Goal: Task Accomplishment & Management: Manage account settings

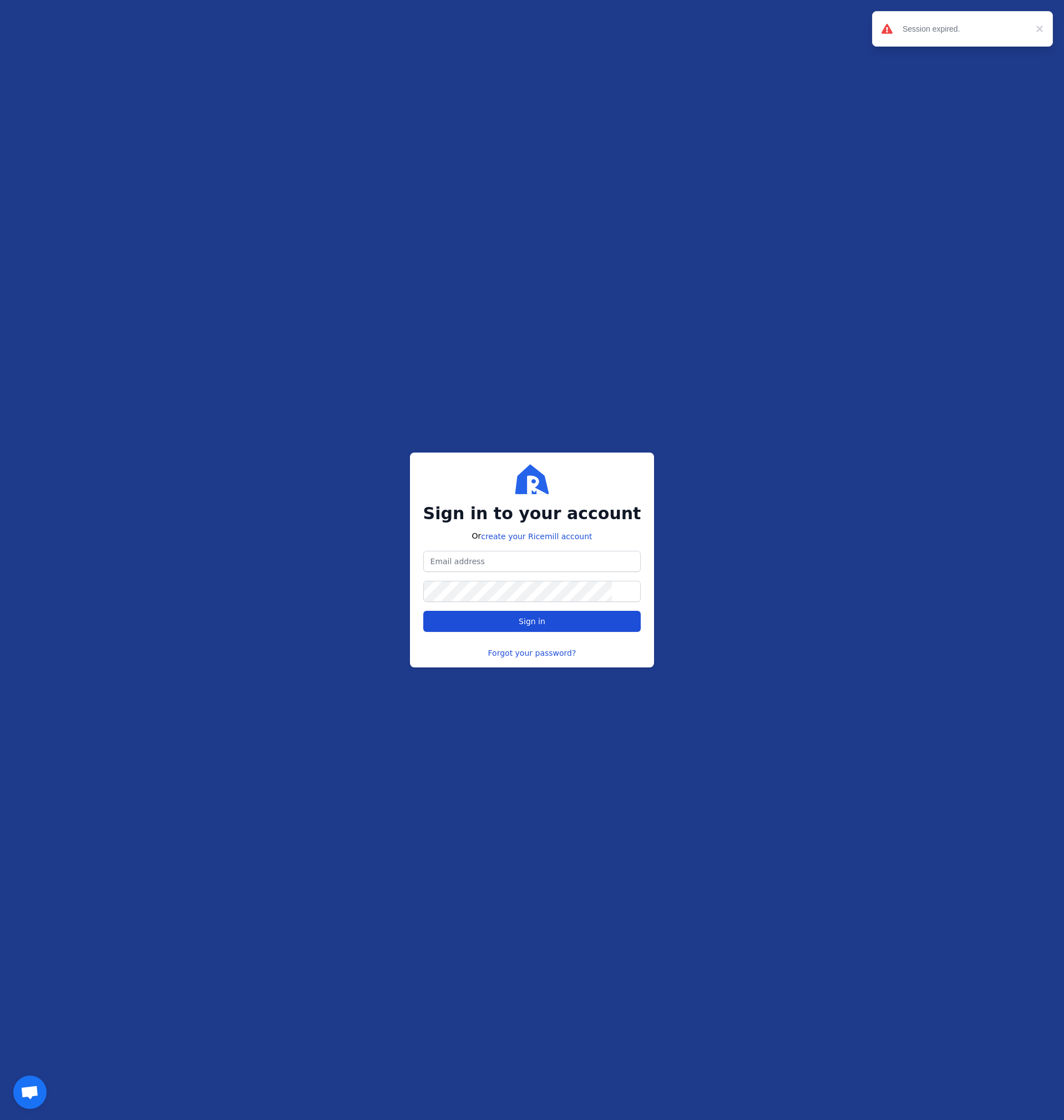
type input "[PERSON_NAME][EMAIL_ADDRESS][DOMAIN_NAME]"
click at [558, 629] on button "Sign in" at bounding box center [533, 621] width 218 height 21
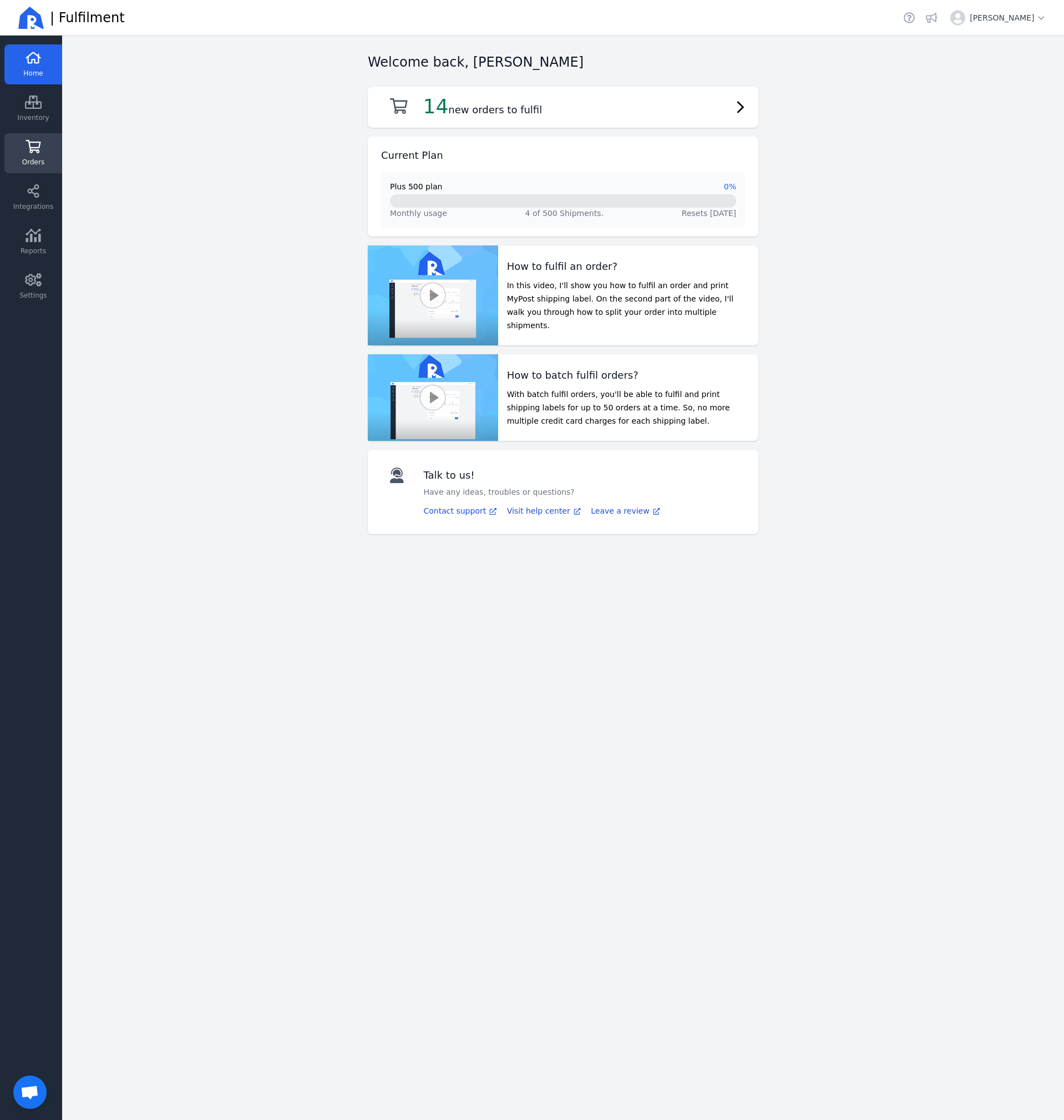
click at [30, 158] on span "Orders" at bounding box center [33, 162] width 22 height 9
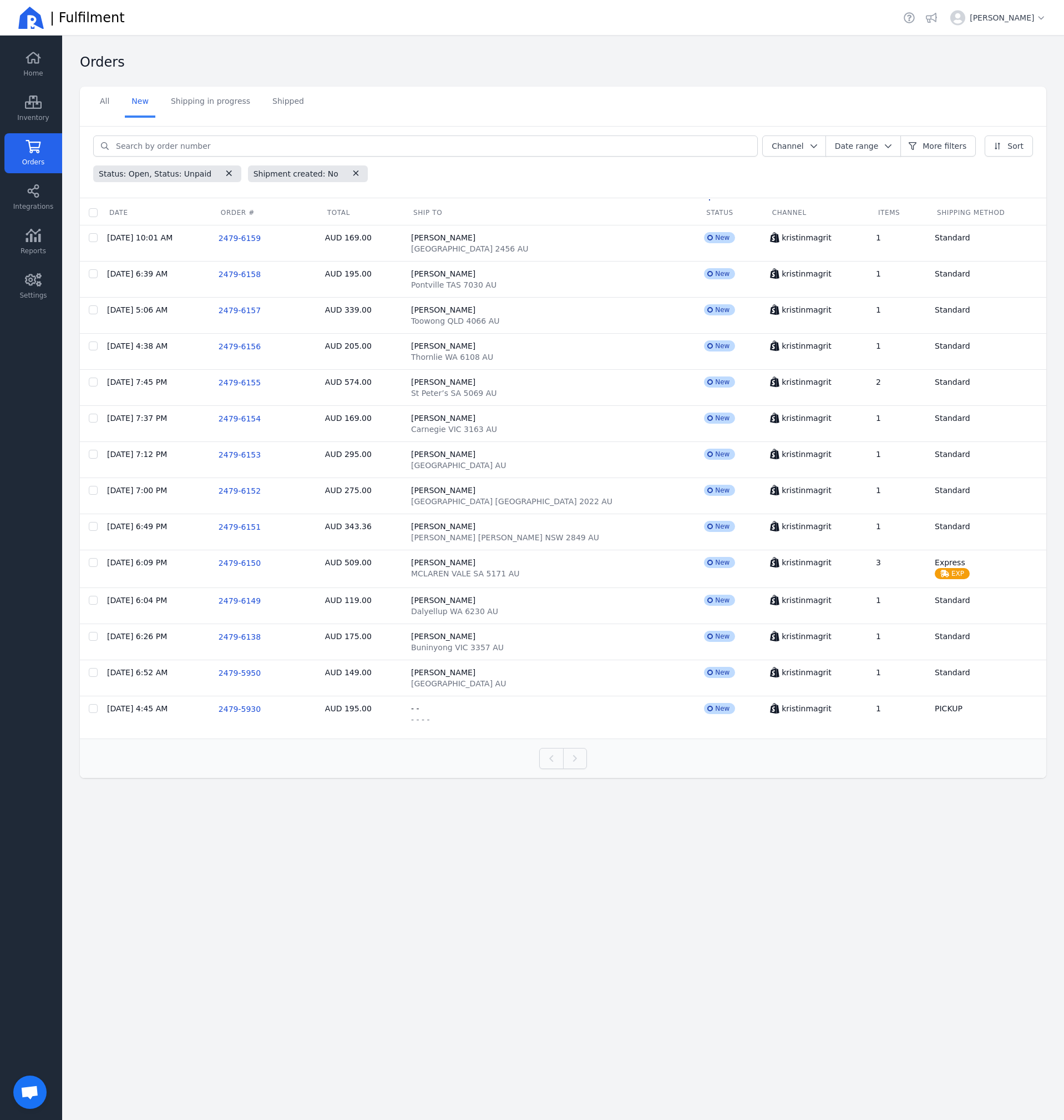
click at [141, 104] on link "New" at bounding box center [140, 102] width 31 height 31
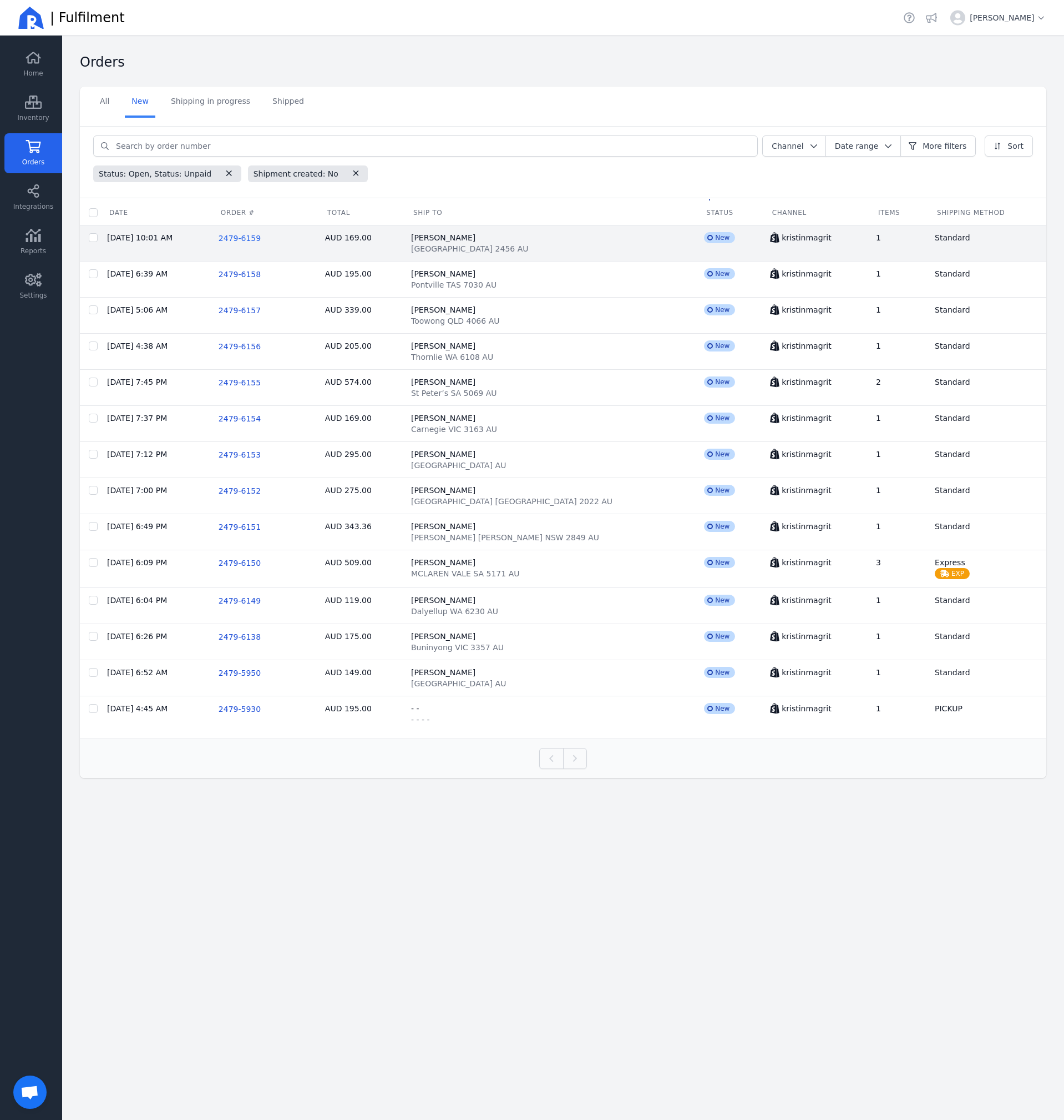
click at [261, 237] on span "2479-6159" at bounding box center [240, 238] width 43 height 9
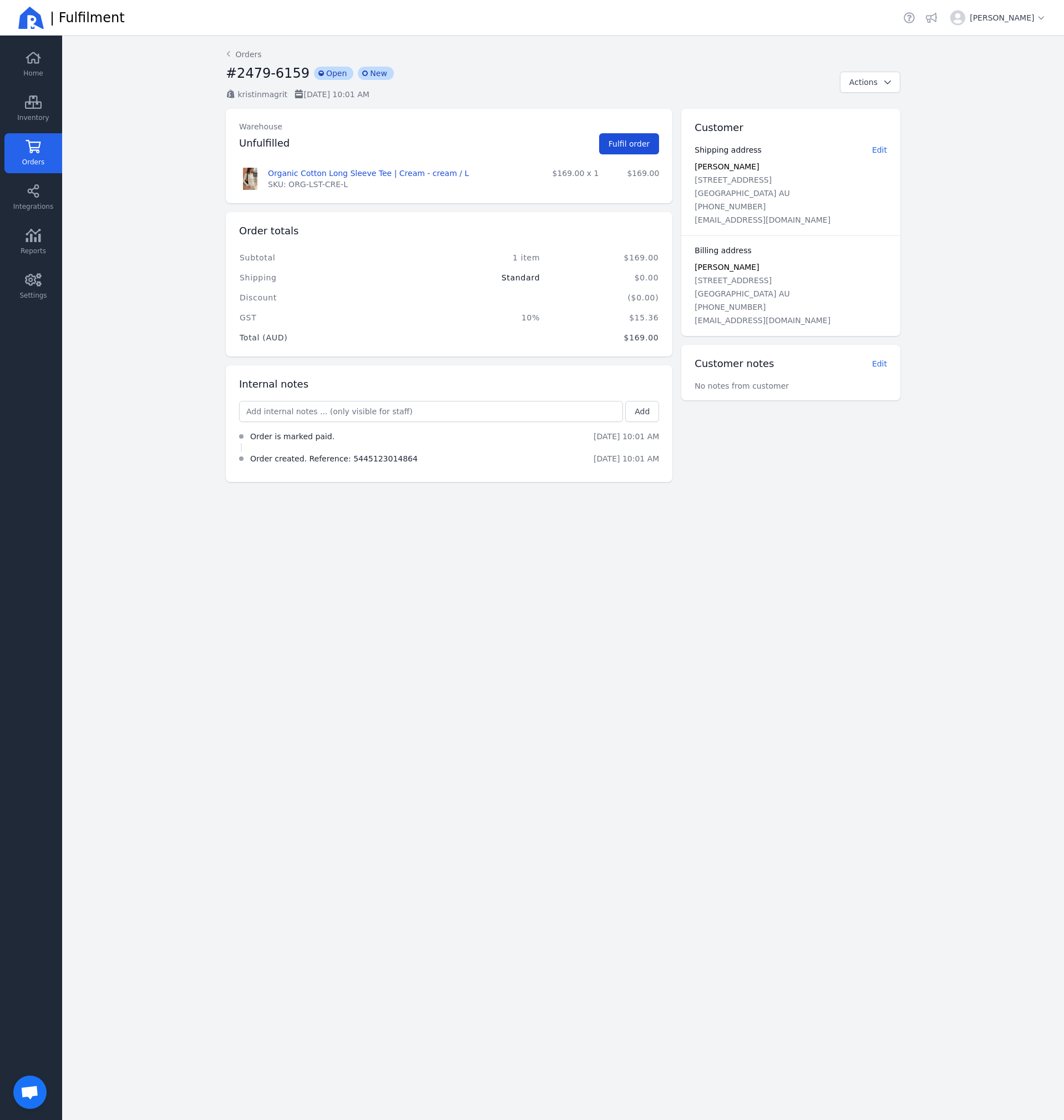
click at [636, 149] on span "Fulfil order" at bounding box center [629, 144] width 42 height 11
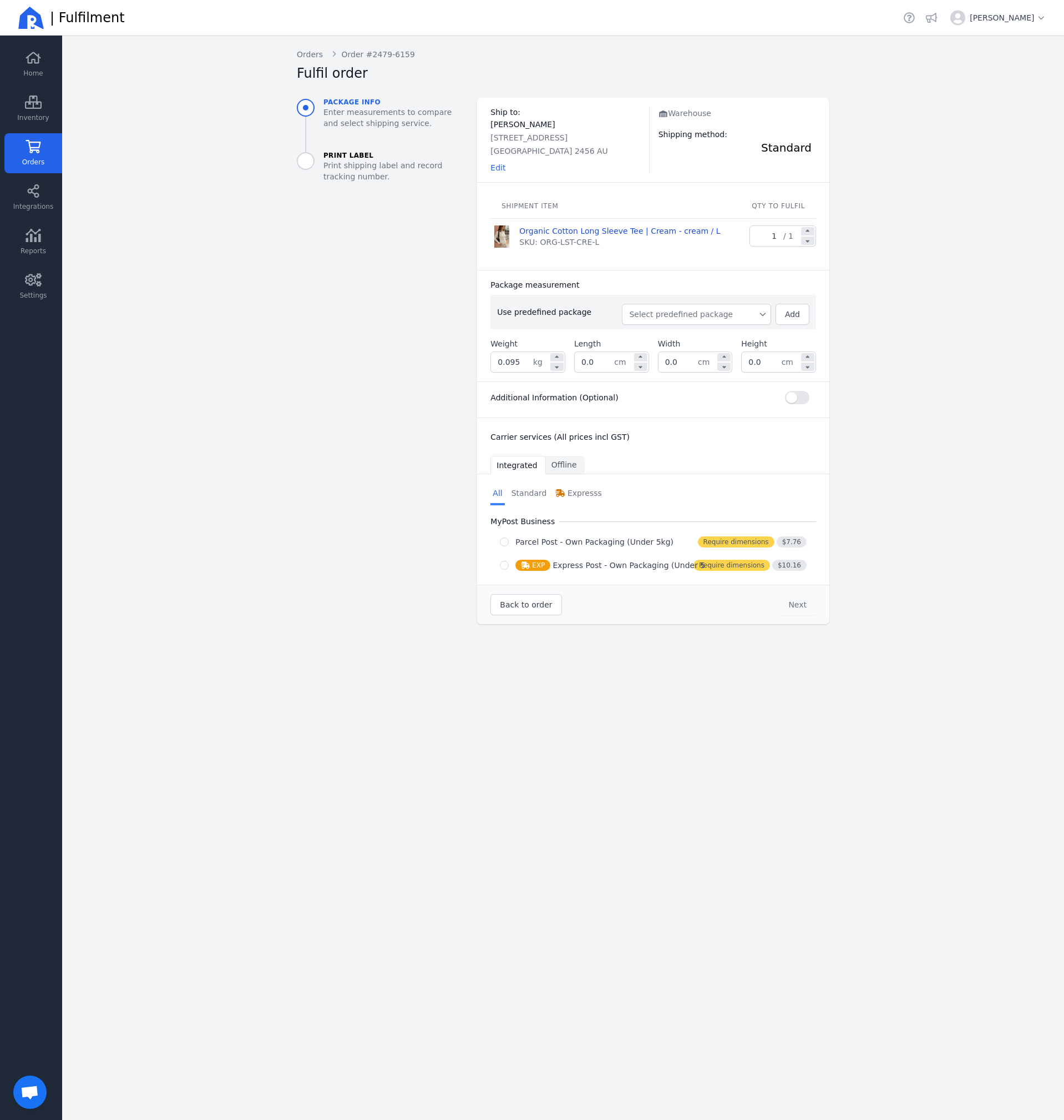
click at [735, 323] on button "Select predefined package" at bounding box center [696, 314] width 149 height 21
click at [727, 341] on span "Paper Mailer" at bounding box center [701, 339] width 122 height 11
type input "0.145"
type input "43.0"
type input "35.0"
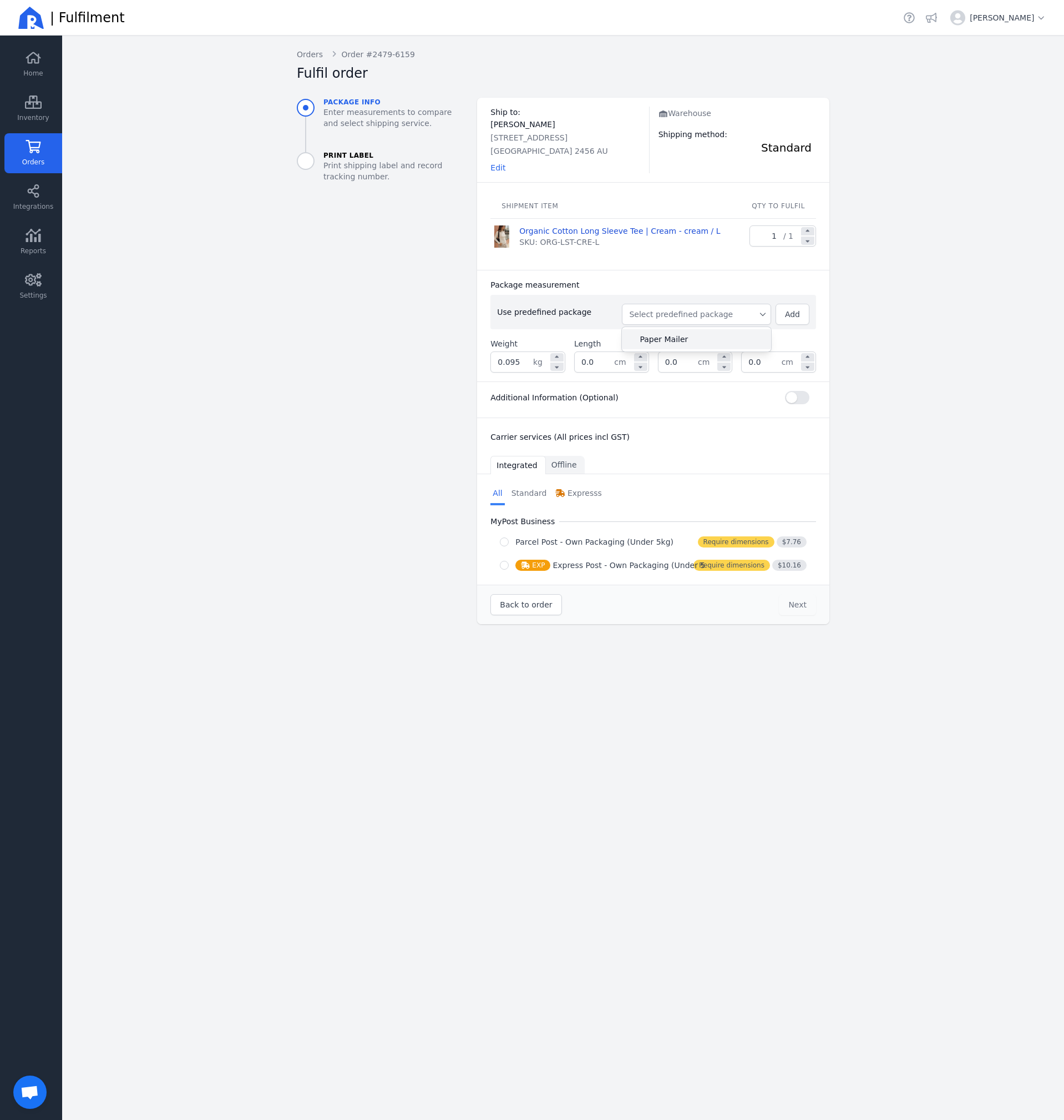
type input "4.0"
click at [651, 543] on div "Parcel Post - Own Packaging (Under 5kg)" at bounding box center [594, 542] width 158 height 11
radio input "true"
select select "0"
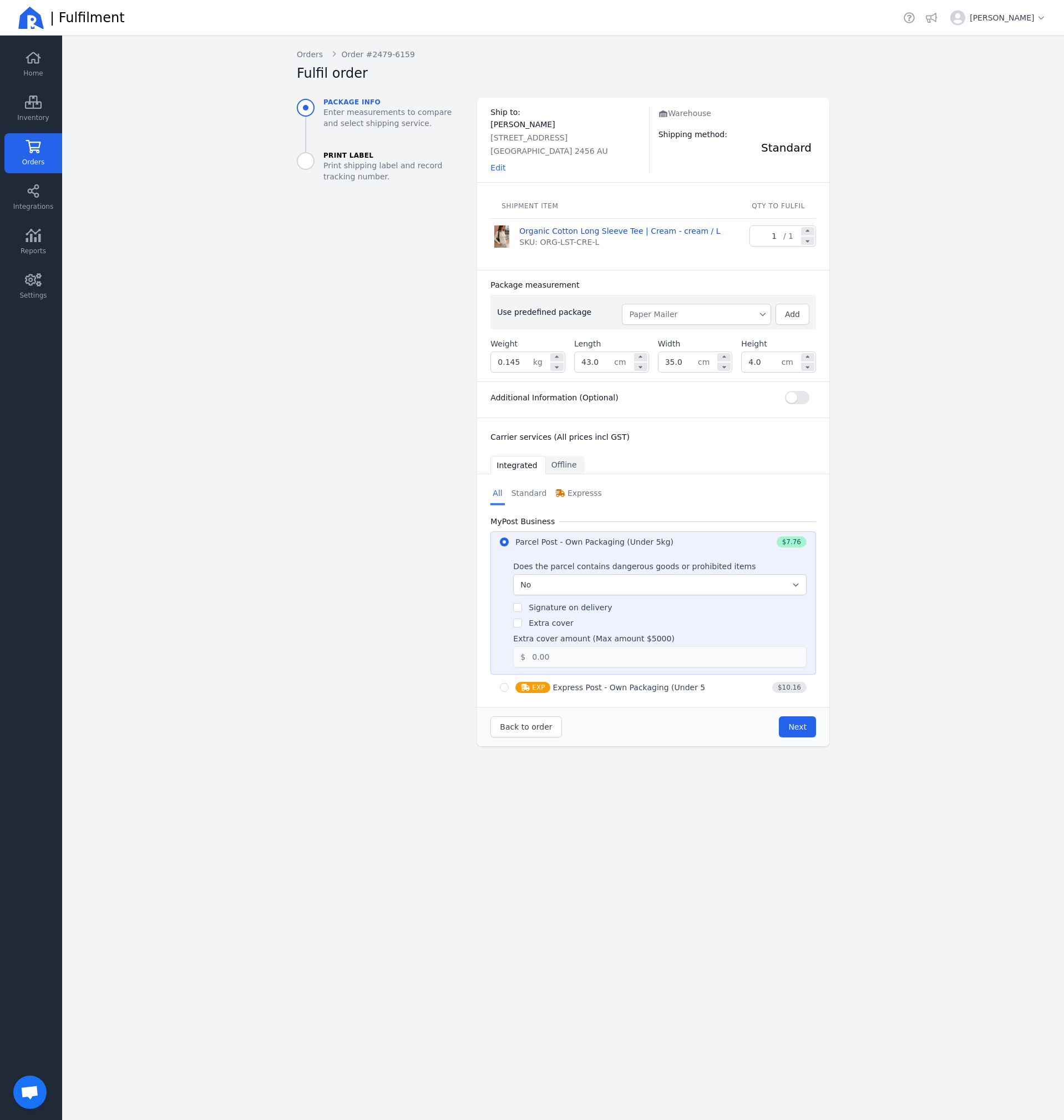
click at [651, 543] on div "Parcel Post - Own Packaging (Under 5kg)" at bounding box center [594, 542] width 158 height 11
click at [790, 587] on select "Select... No Yes" at bounding box center [660, 584] width 293 height 21
click at [803, 732] on span "Next" at bounding box center [797, 726] width 19 height 11
type input "43.0"
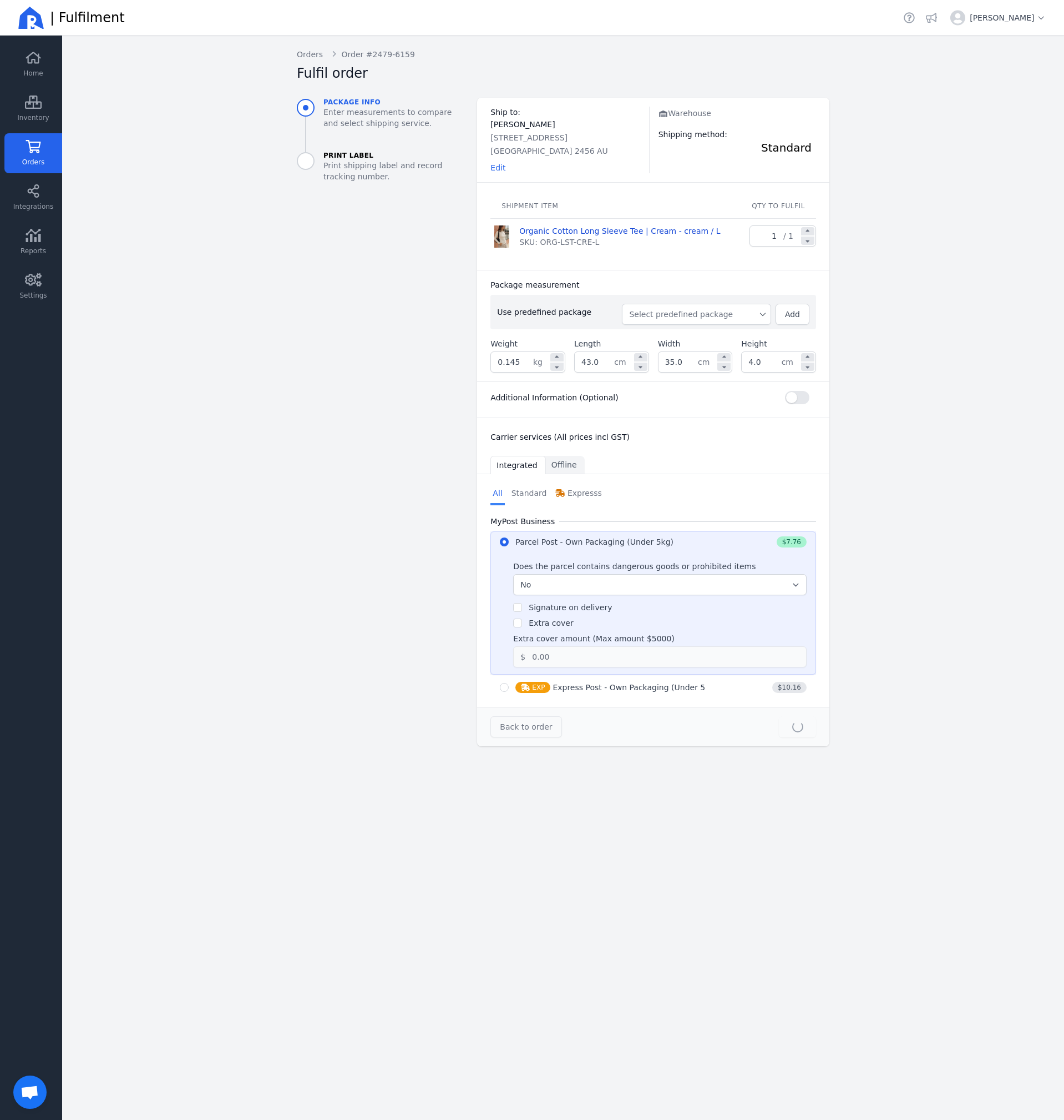
type input "35.0"
type input "4.0"
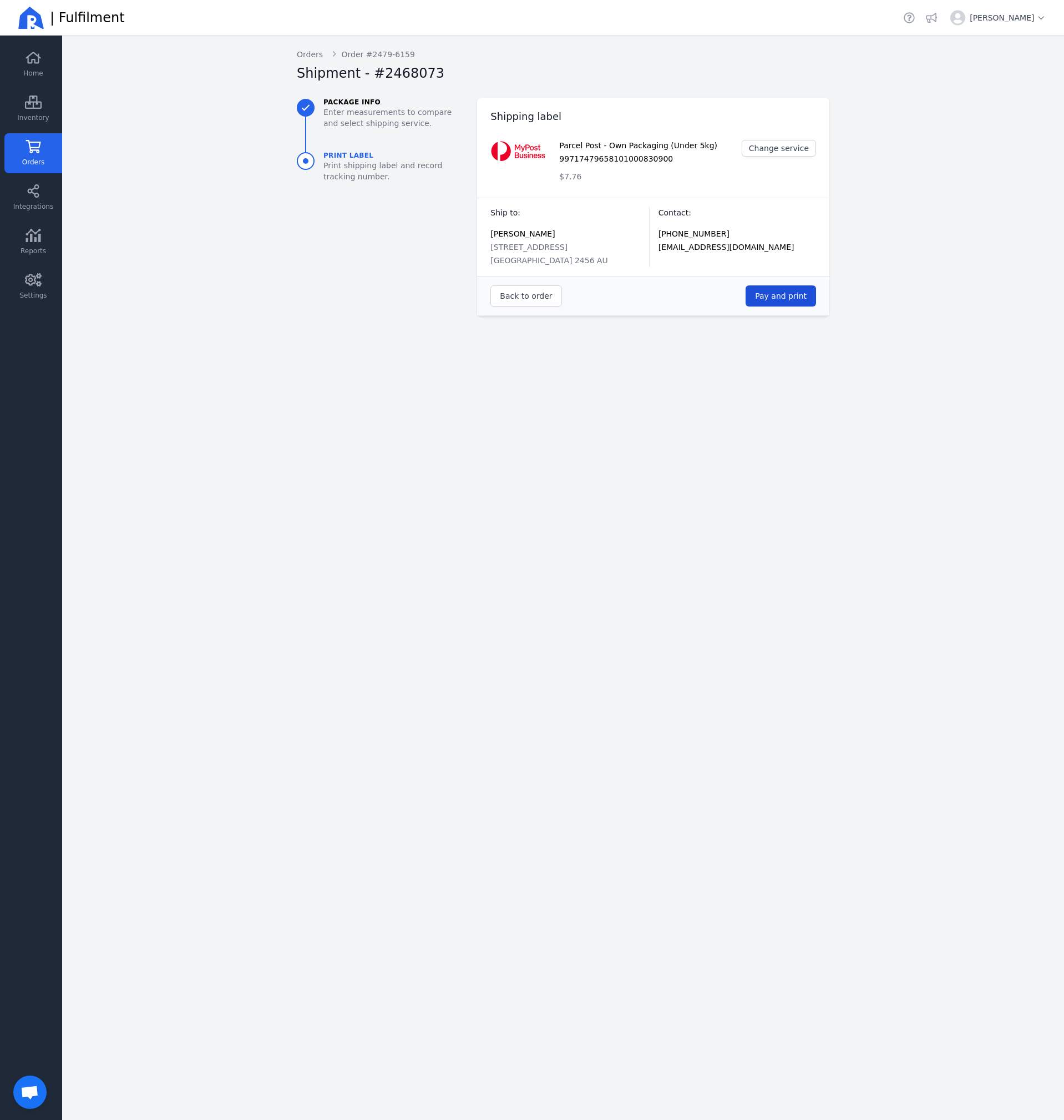
click at [788, 298] on span "Pay and print" at bounding box center [781, 296] width 51 height 9
click at [25, 1100] on span "Open chat" at bounding box center [29, 1093] width 19 height 16
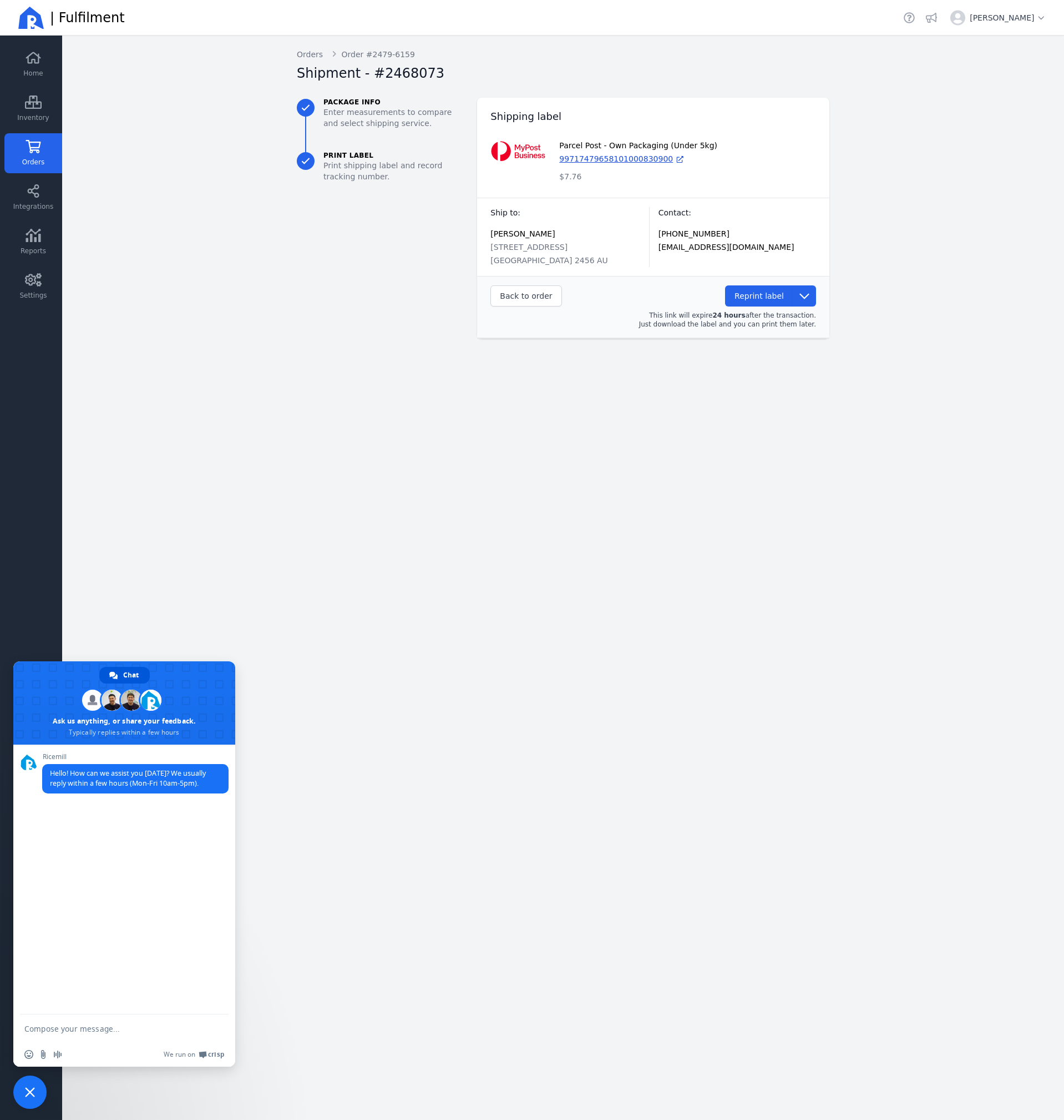
click at [546, 822] on main "Back Orders Order #2479-6159 Shipment - #2468073 Package info Enter measurement…" at bounding box center [564, 577] width 1002 height 1084
click at [468, 605] on main "Back Orders Order #2479-6159 Shipment - #2468073 Package info Enter measurement…" at bounding box center [564, 577] width 1002 height 1084
click at [24, 110] on link "Inventory" at bounding box center [33, 109] width 58 height 40
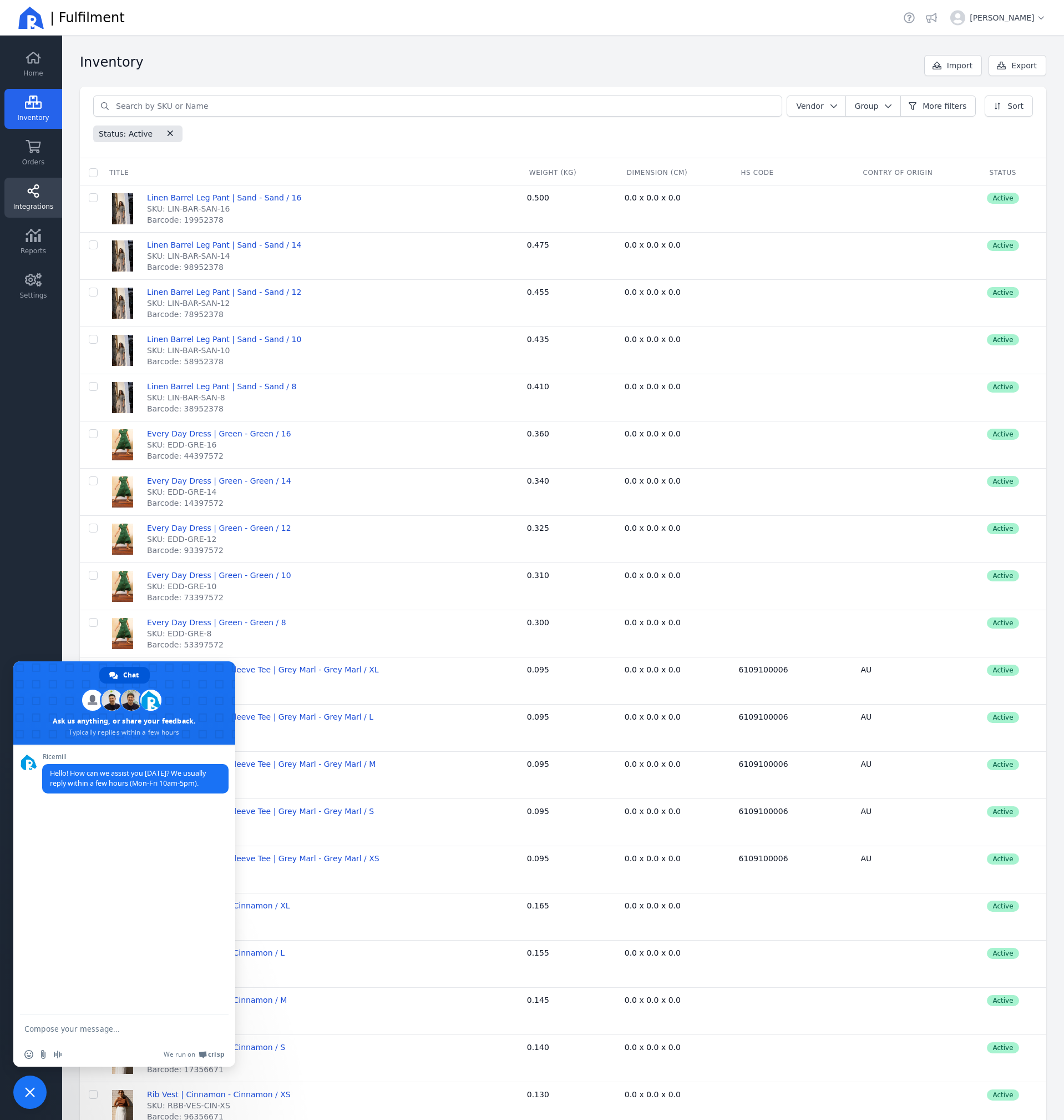
click at [38, 202] on span "Integrations" at bounding box center [33, 206] width 40 height 9
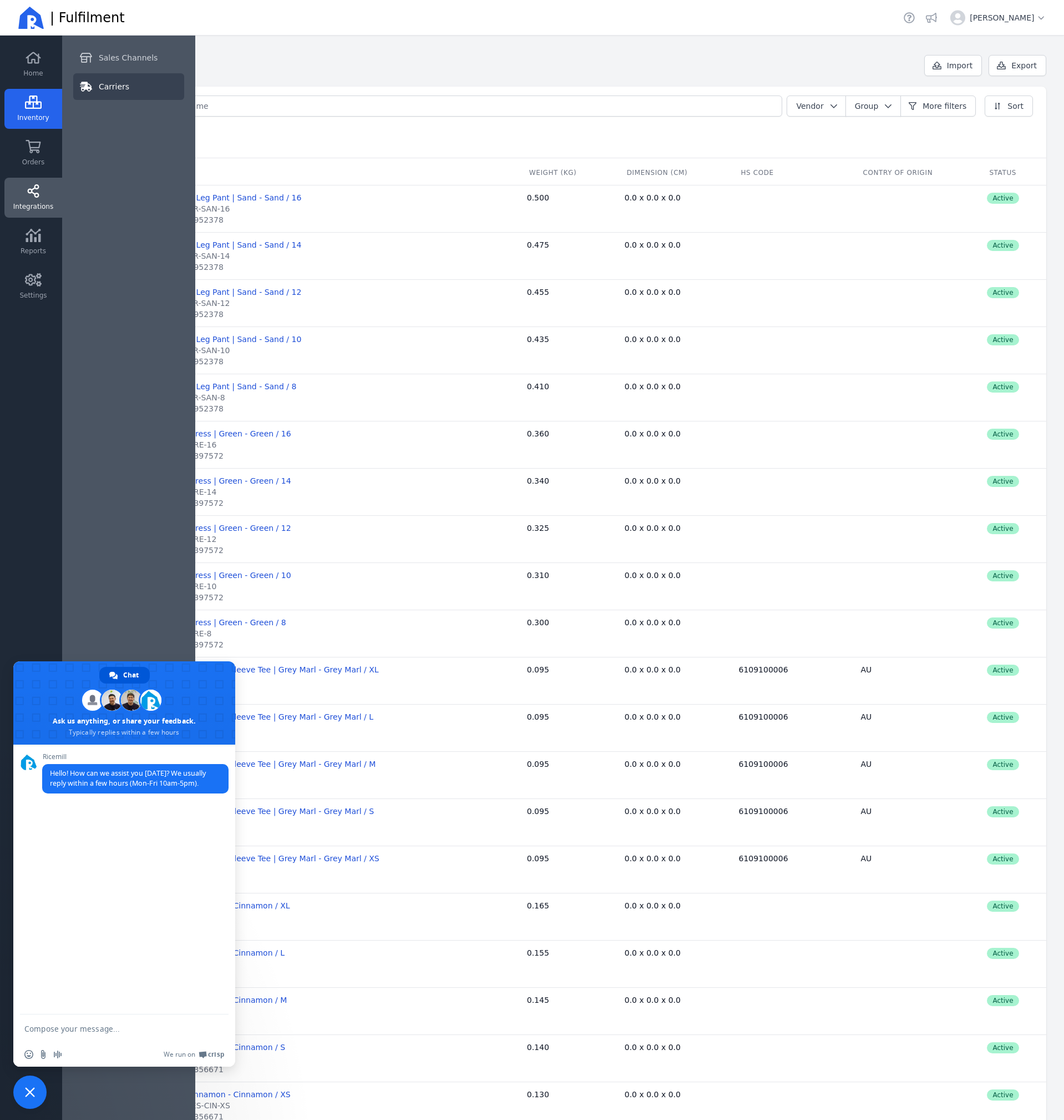
click at [127, 80] on link "Carriers" at bounding box center [129, 86] width 111 height 27
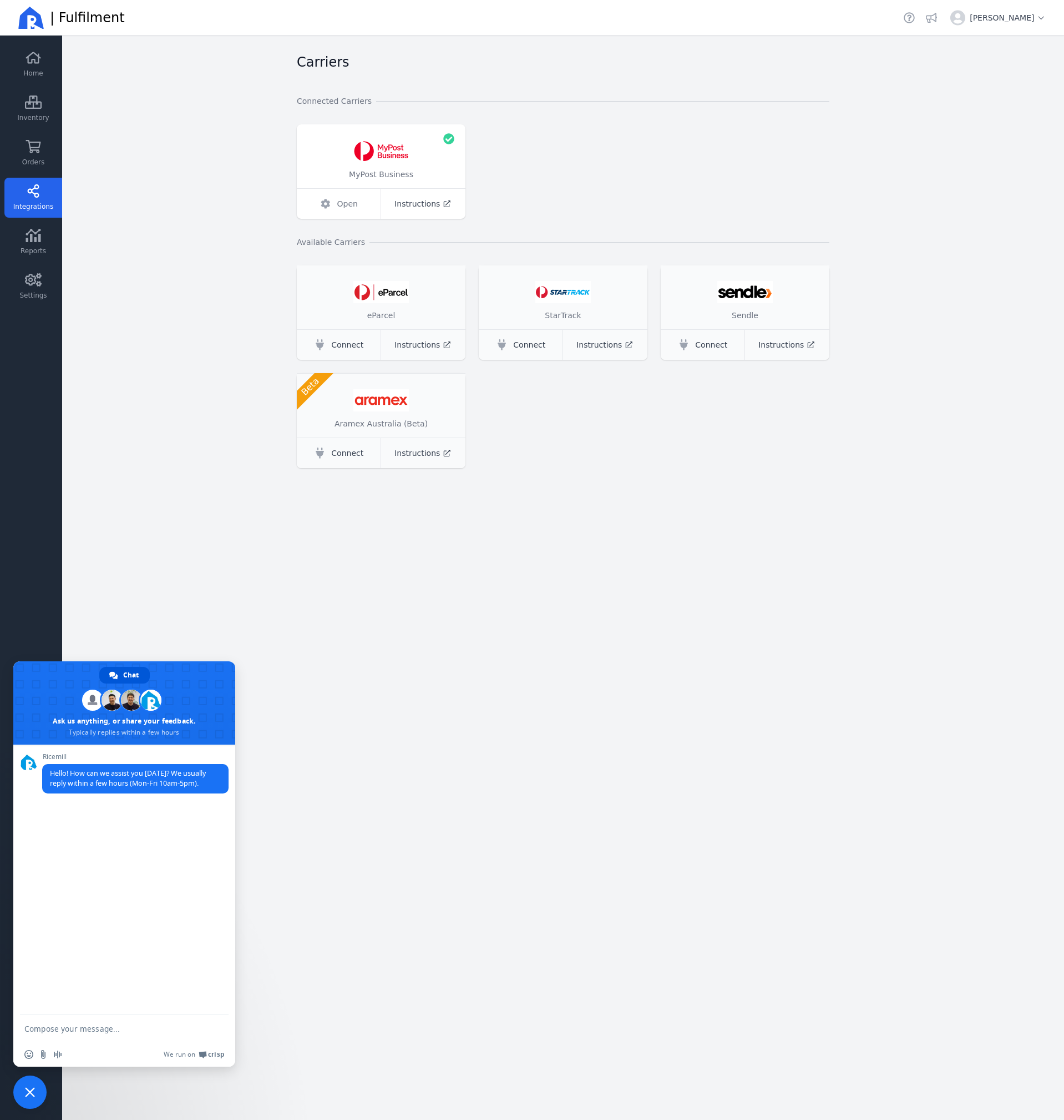
click at [346, 208] on span "Open" at bounding box center [348, 204] width 21 height 11
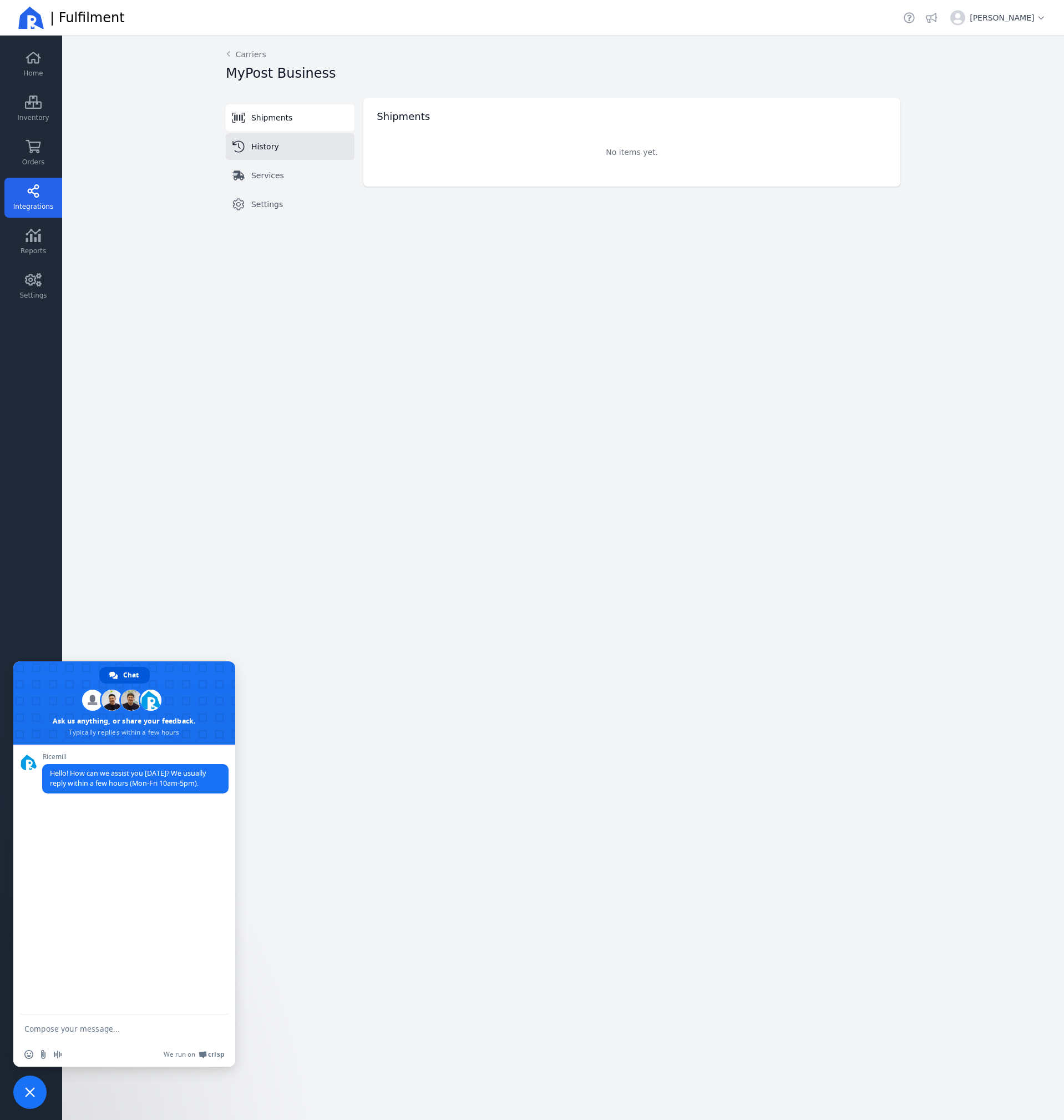
click at [283, 150] on link "History" at bounding box center [290, 146] width 129 height 27
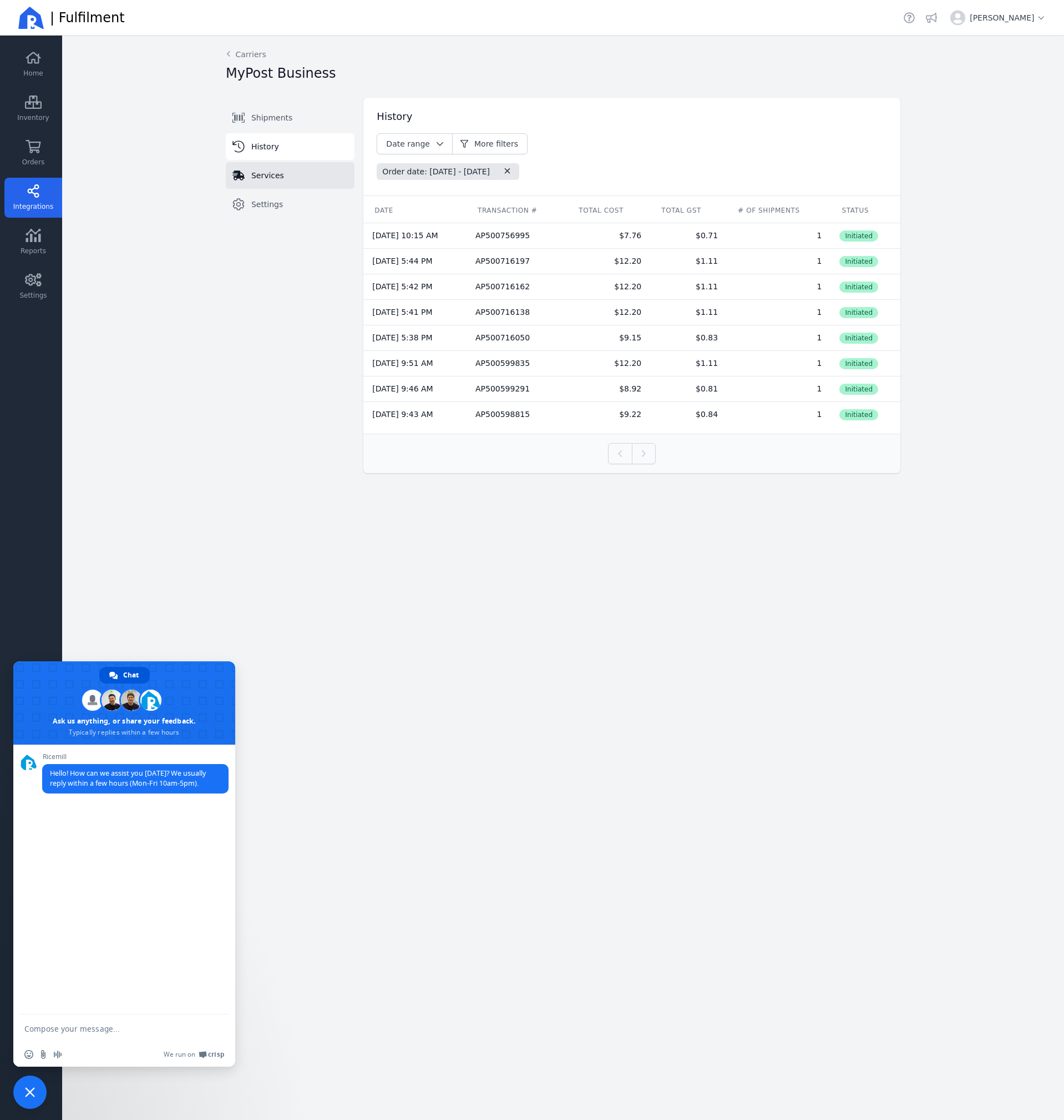
click at [287, 171] on link "Services" at bounding box center [290, 175] width 129 height 27
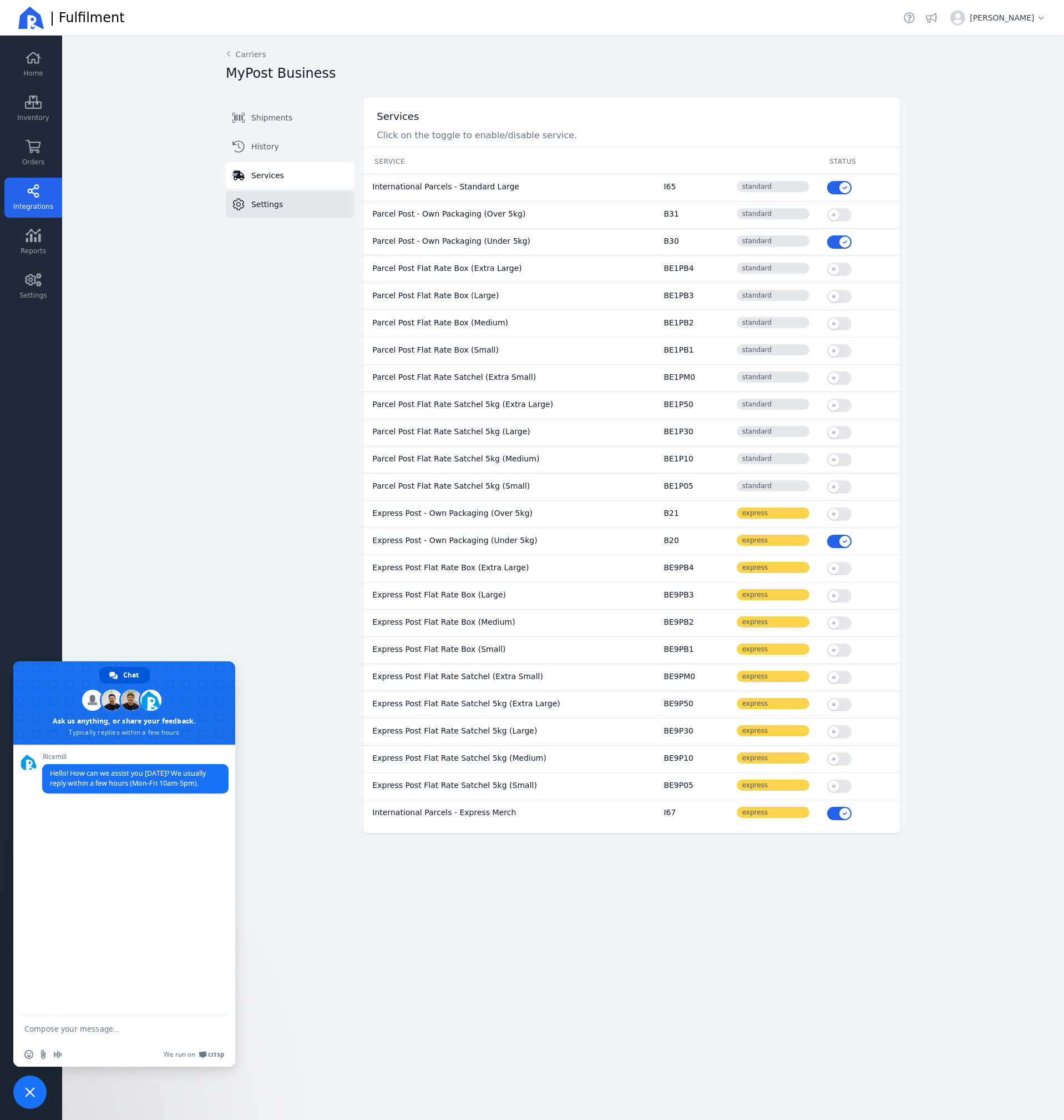
click at [282, 208] on link "Settings" at bounding box center [290, 204] width 129 height 27
select select "STORED_PAYMENT"
select select "THERMAL-LABEL-A6-1PP_WITHOUT_BRAND"
select select "THERMAL-LABEL-A6-1PP"
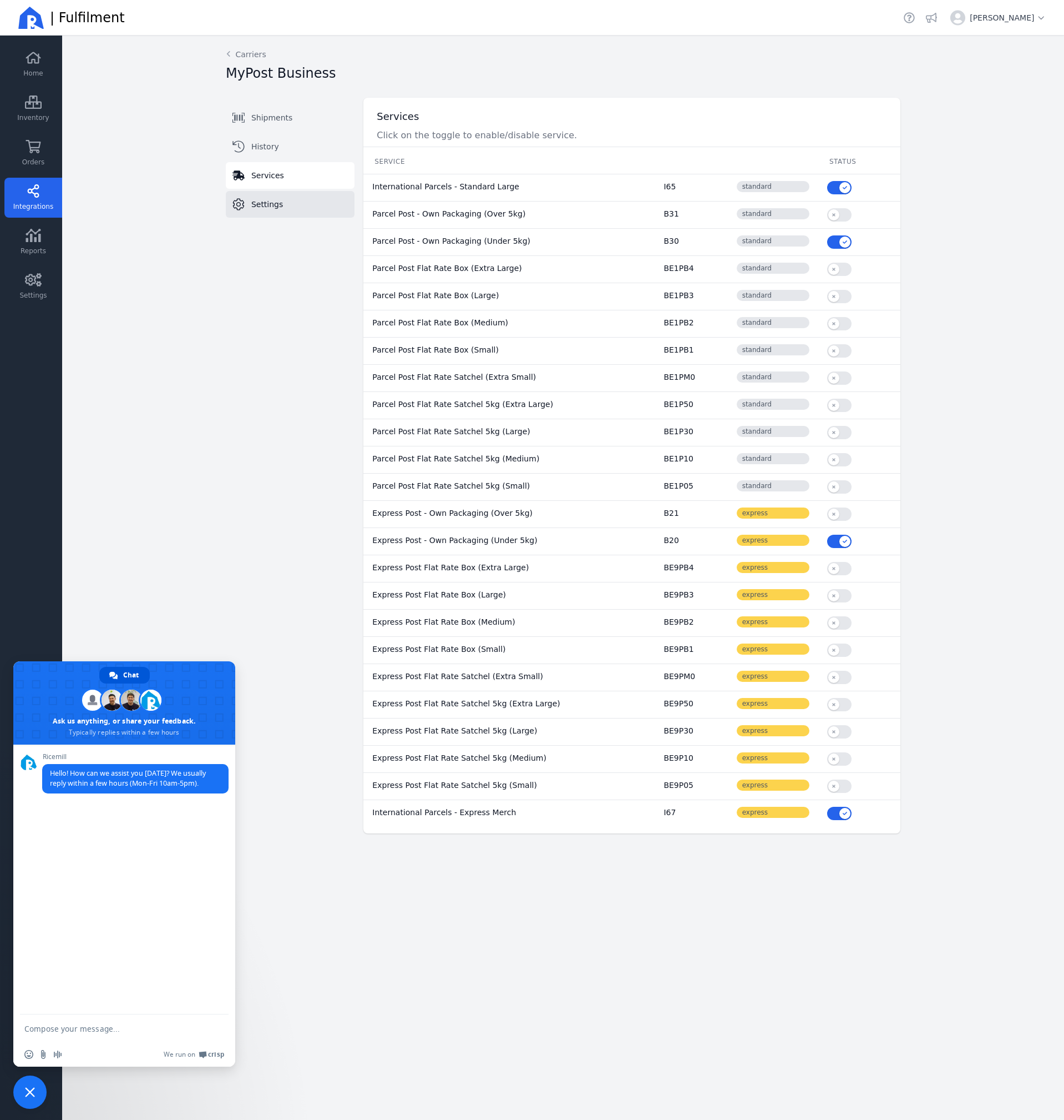
select select "SALE_OF_GOODS"
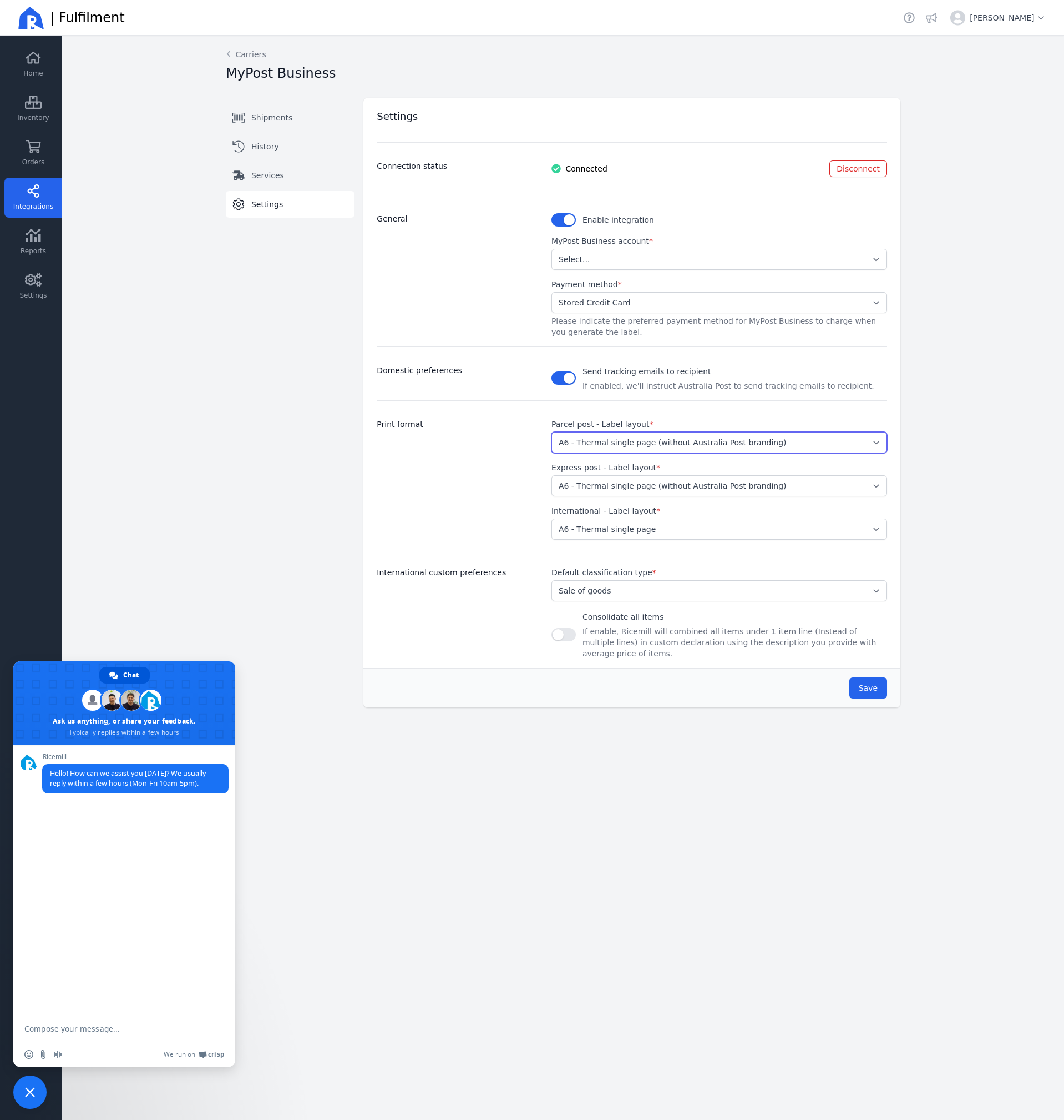
click at [819, 444] on select "Select... A4 - Four labels per page A4 - Single label per page A6 - Thermal sin…" at bounding box center [720, 442] width 336 height 21
select select "THERMAL-LABEL-A6-1PP"
click at [552, 432] on select "Select... A4 - Four labels per page A4 - Single label per page A6 - Thermal sin…" at bounding box center [720, 442] width 336 height 21
click at [758, 481] on select "Select... A4 - Four labels per page A4 - Single label per page A6 - Thermal sin…" at bounding box center [720, 486] width 336 height 21
select select "THERMAL-LABEL-A6-1PP"
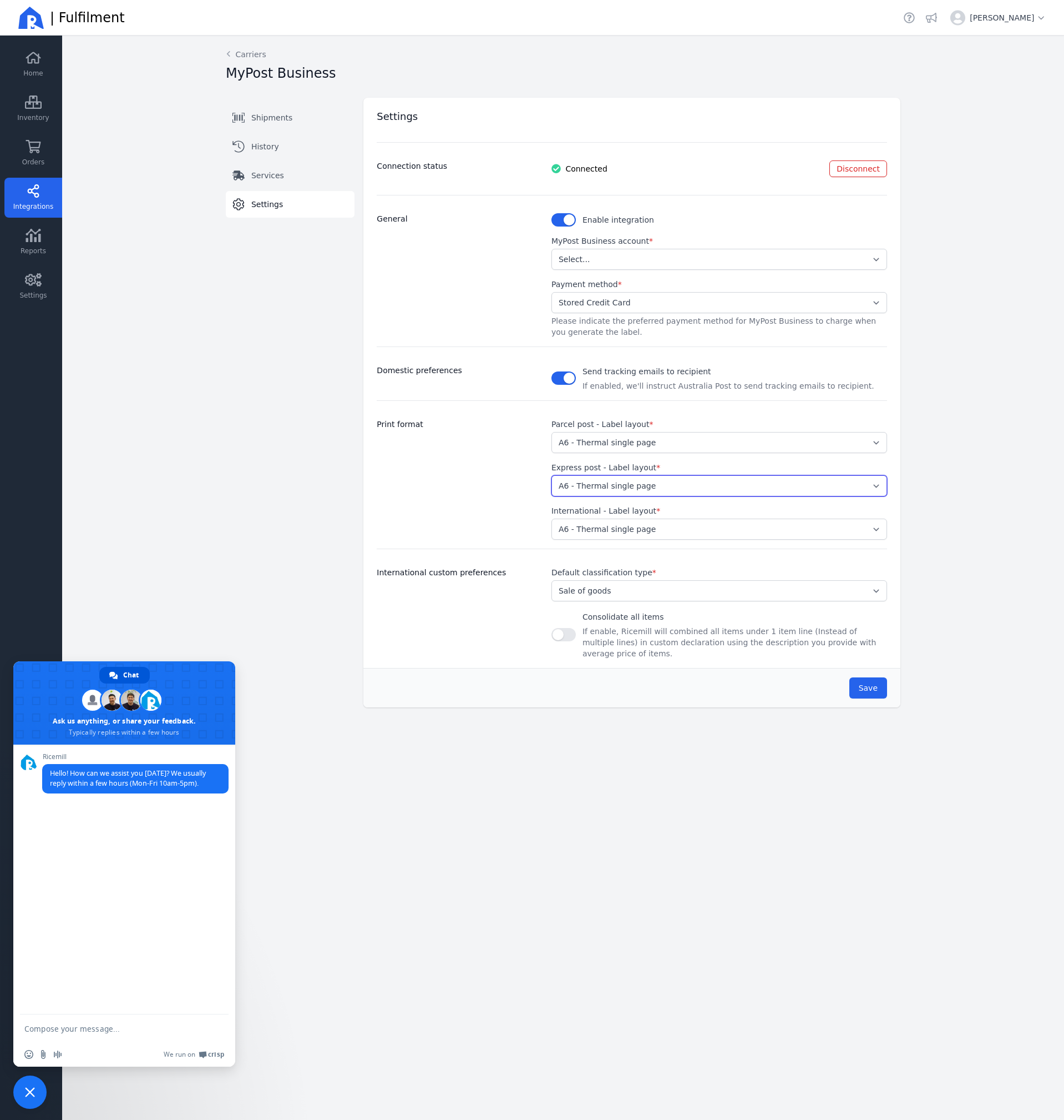
click at [552, 475] on select "Select... A4 - Four labels per page A4 - Single label per page A6 - Thermal sin…" at bounding box center [720, 486] width 336 height 21
click at [891, 680] on div "Save" at bounding box center [632, 687] width 537 height 39
click at [869, 683] on span "Save" at bounding box center [869, 687] width 19 height 9
click at [256, 556] on div "Shipments History Services Settings Switch tab Shipments History Services Setti…" at bounding box center [285, 407] width 138 height 619
click at [23, 153] on link "Orders" at bounding box center [33, 153] width 58 height 40
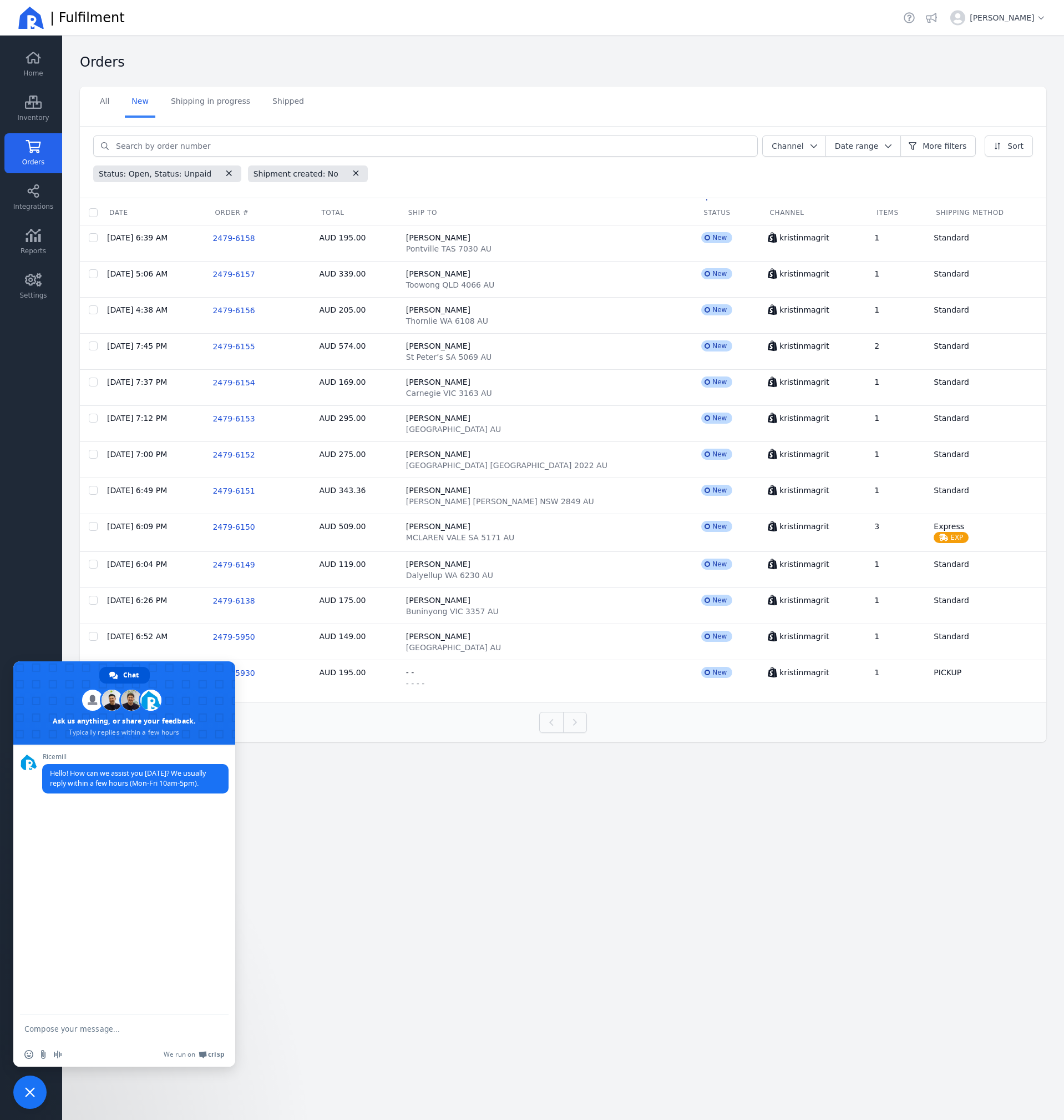
click at [757, 901] on main "Orders Select a tab All New Shipping in progress Shipped All New Shipping in pr…" at bounding box center [564, 577] width 1002 height 1084
click at [34, 1088] on span "Close chat" at bounding box center [29, 1092] width 10 height 10
